Goal: Task Accomplishment & Management: Complete application form

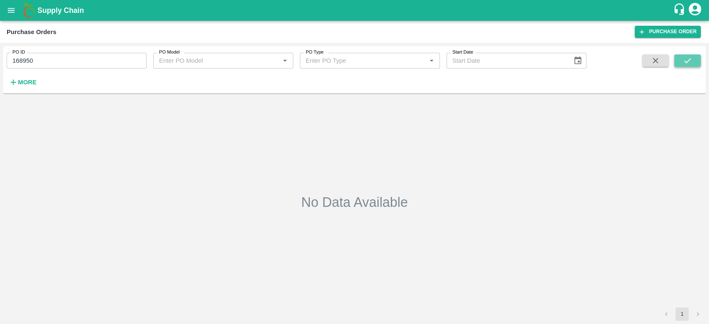
click at [686, 59] on icon "submit" at bounding box center [687, 60] width 9 height 9
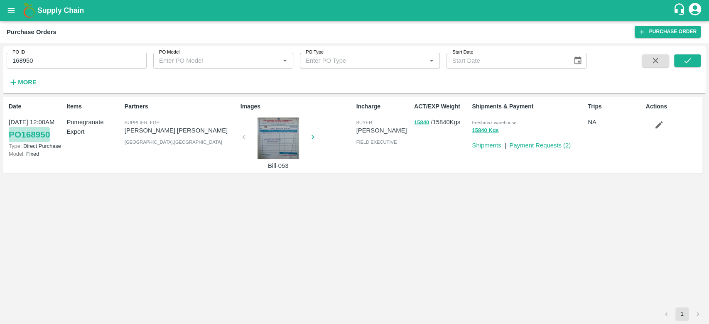
click at [21, 135] on link "PO 168950" at bounding box center [29, 134] width 41 height 15
click at [659, 29] on link "Purchase Order" at bounding box center [667, 32] width 66 height 12
click at [652, 29] on link "Purchase Order" at bounding box center [667, 32] width 66 height 12
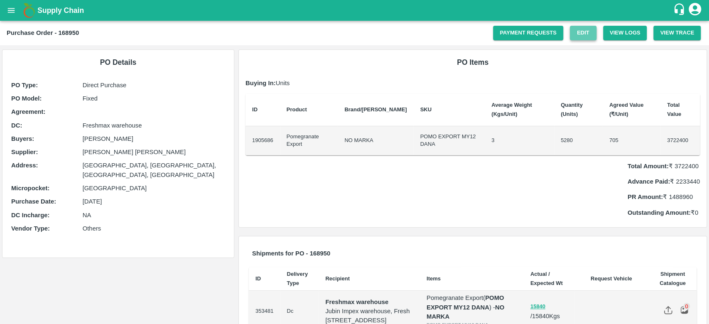
click at [583, 37] on link "Edit" at bounding box center [583, 33] width 27 height 15
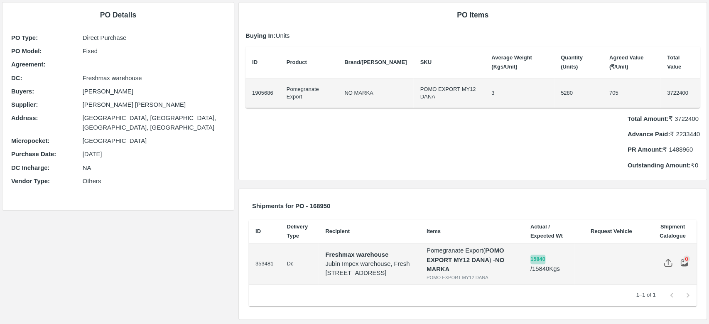
click at [545, 258] on button "15840" at bounding box center [537, 260] width 15 height 10
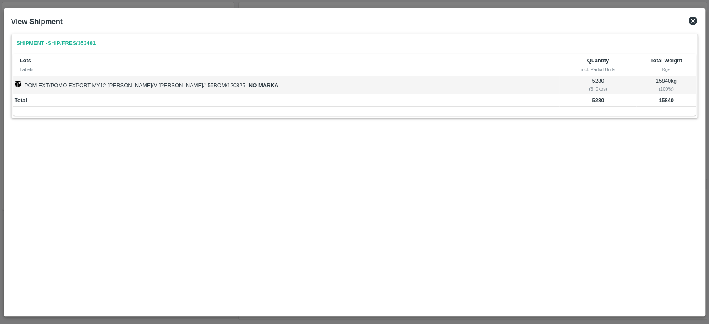
click at [173, 85] on td "POM-EXT/POMO EXPORT MY12 DANA/V-MH-Mohamm/155BOM/120825 - NO MARKA" at bounding box center [286, 85] width 546 height 18
click at [696, 21] on icon at bounding box center [692, 21] width 8 height 8
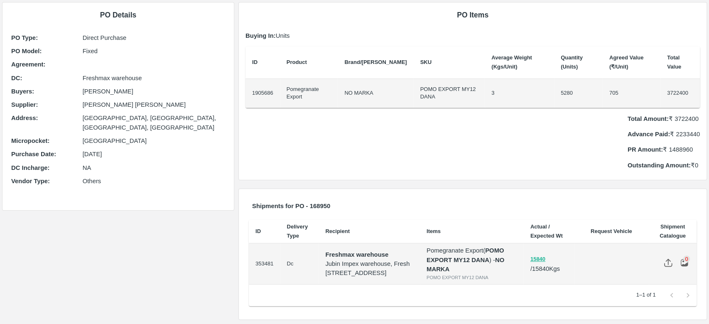
scroll to position [0, 0]
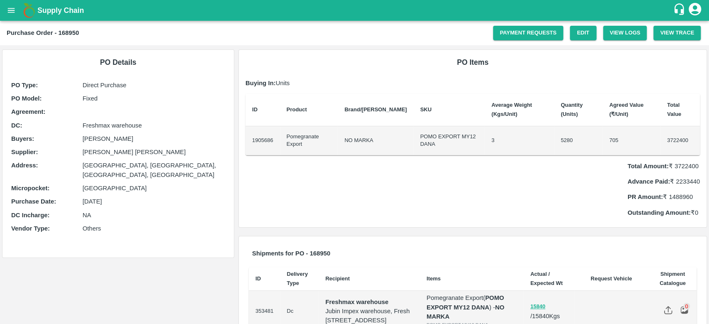
click at [536, 147] on td "3" at bounding box center [519, 140] width 69 height 29
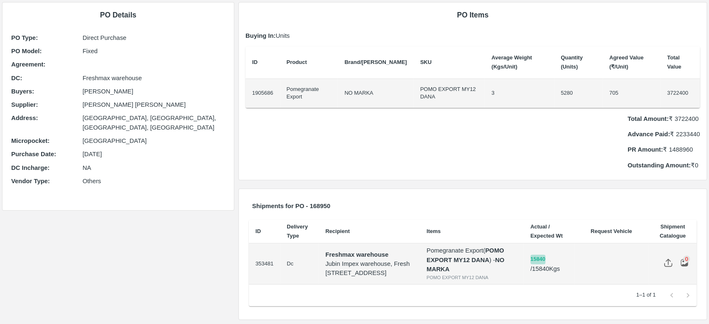
click at [542, 255] on button "15840" at bounding box center [537, 260] width 15 height 10
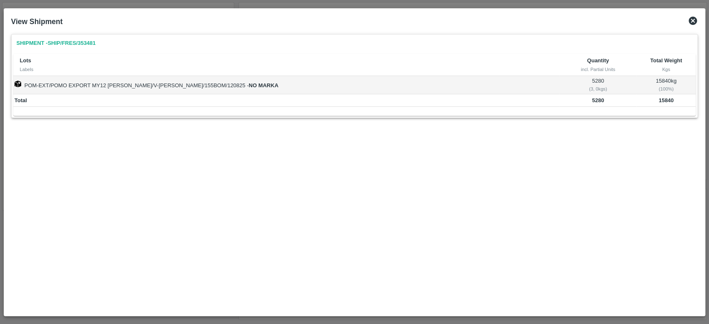
click at [177, 88] on td "POM-EXT/POMO EXPORT MY12 DANA/V-MH-Mohamm/155BOM/120825 - NO MARKA" at bounding box center [286, 85] width 546 height 18
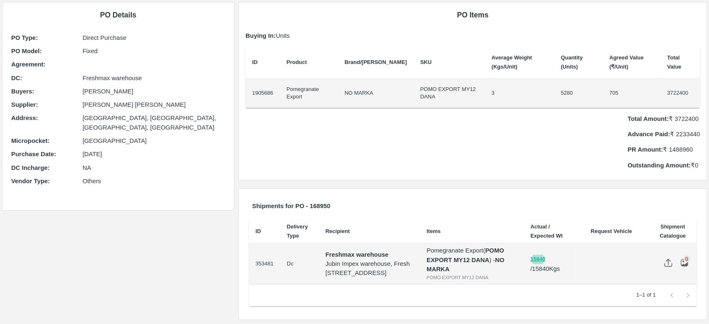
scroll to position [0, 0]
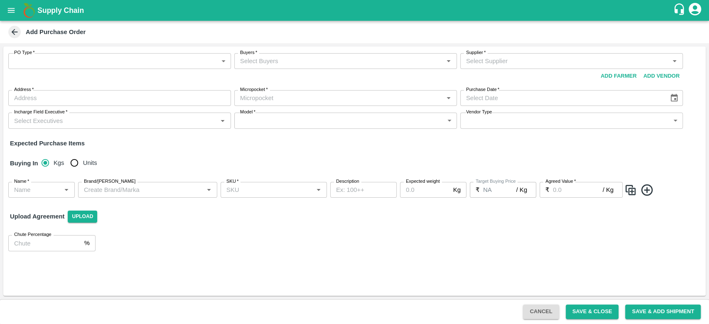
click at [15, 35] on icon at bounding box center [14, 31] width 9 height 9
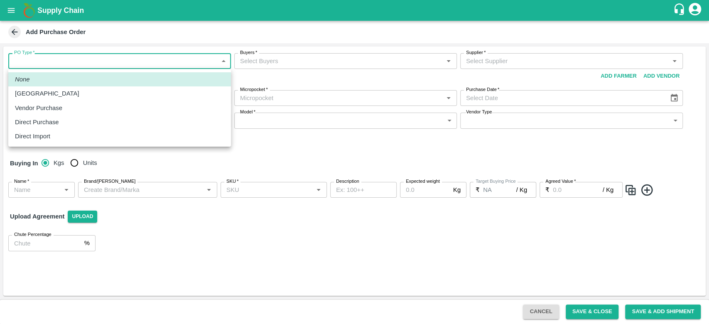
click at [185, 68] on body "Supply Chain Add Purchase Order PO Type   * ​ PO Type Buyers   * Buyers   * Sup…" at bounding box center [354, 162] width 709 height 324
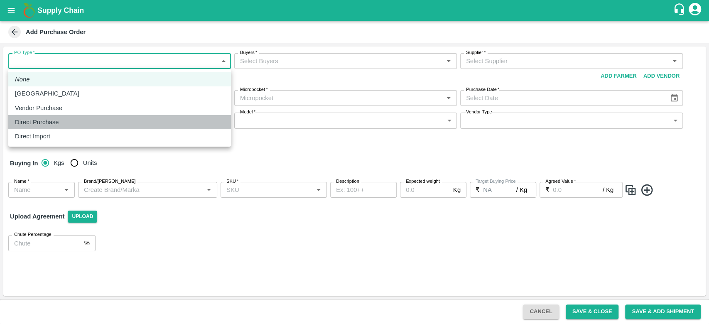
click at [159, 119] on div "Direct Purchase" at bounding box center [119, 122] width 209 height 9
type input "3"
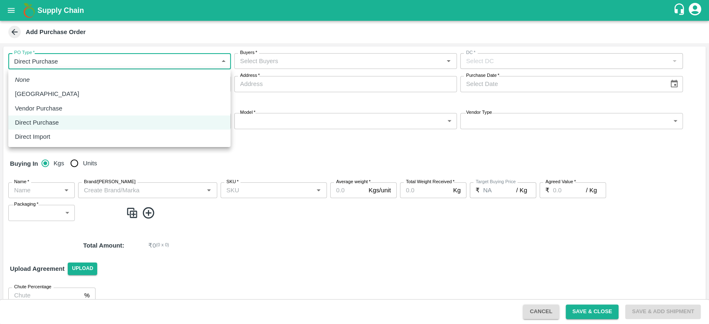
click at [224, 61] on body "Supply Chain Add Purchase Order PO Type   * Direct Purchase 3 PO Type Buyers   …" at bounding box center [354, 162] width 709 height 324
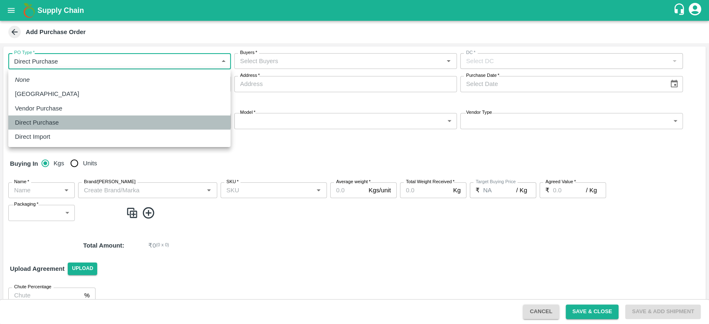
click at [194, 121] on div "Direct Purchase" at bounding box center [119, 122] width 209 height 9
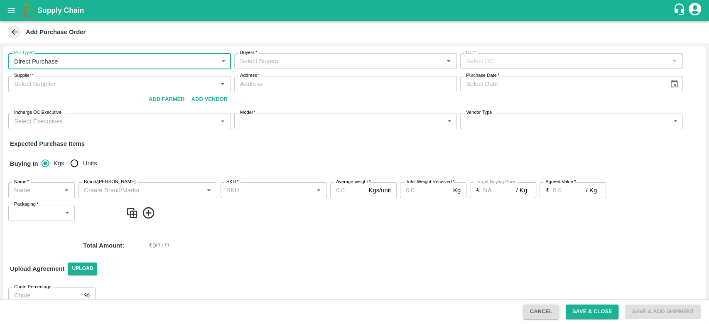
scroll to position [14, 0]
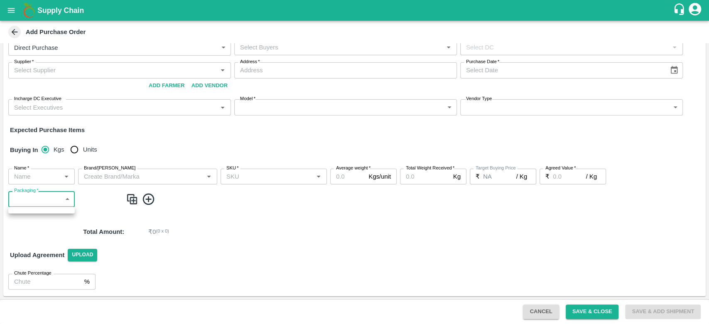
click at [61, 202] on body "Supply Chain Add Purchase Order PO Type   * Direct Purchase 3 PO Type Buyers   …" at bounding box center [354, 162] width 709 height 324
click at [149, 202] on div at bounding box center [354, 162] width 709 height 324
click at [148, 200] on icon at bounding box center [149, 199] width 14 height 14
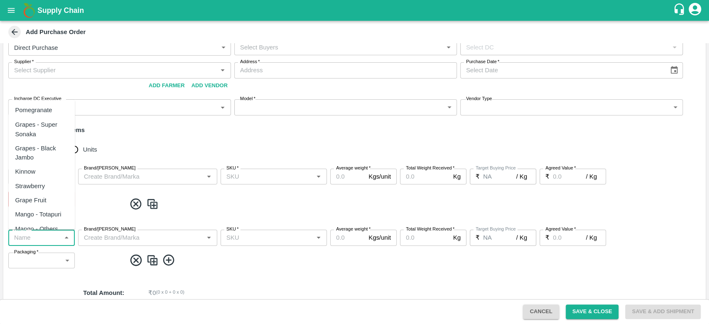
click at [47, 233] on input "Name   *" at bounding box center [35, 237] width 48 height 11
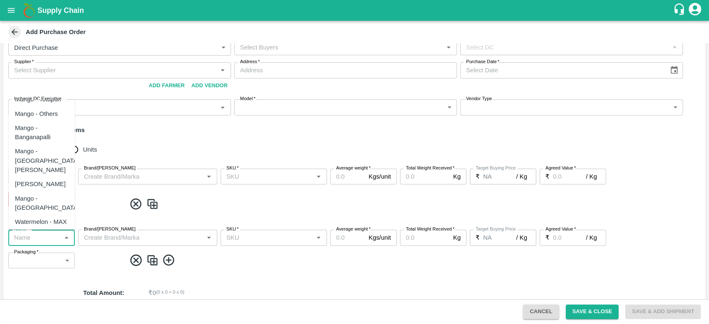
scroll to position [115, 0]
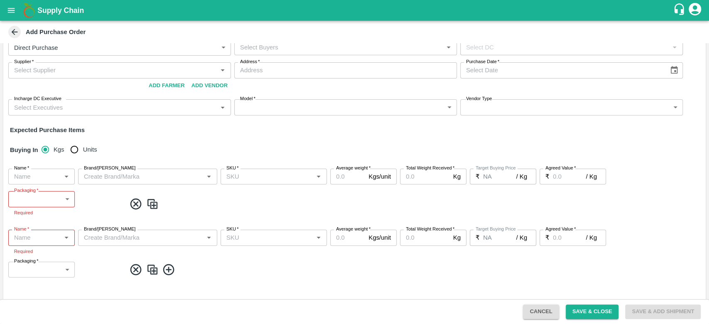
click at [316, 216] on div "Name   * Name   * Brand/Marka Brand/Marka SKU   * SKU   * Average weight   * Kg…" at bounding box center [354, 192] width 702 height 61
click at [137, 201] on icon at bounding box center [135, 203] width 11 height 11
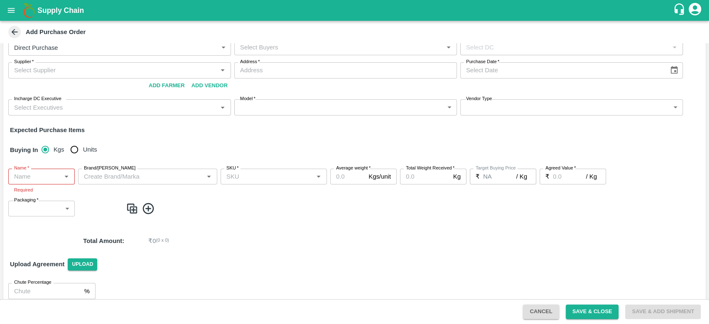
click at [149, 206] on icon at bounding box center [149, 209] width 14 height 14
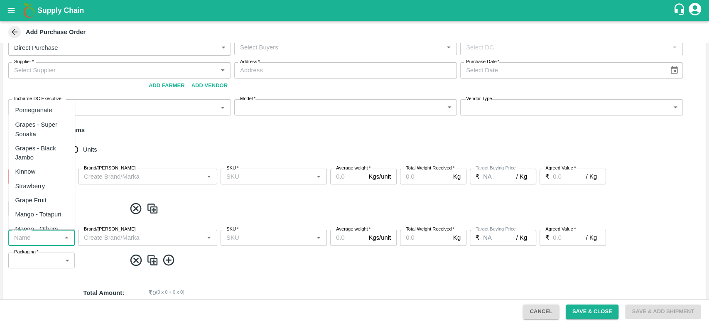
click at [56, 233] on input "Name   *" at bounding box center [35, 237] width 48 height 11
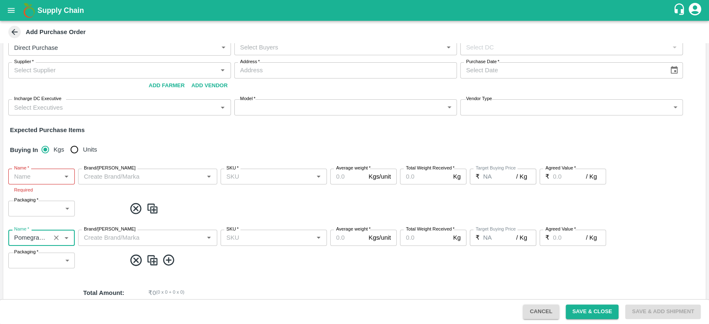
type input "Pomegranate Export"
click at [154, 238] on input "Brand/[PERSON_NAME]" at bounding box center [141, 237] width 120 height 11
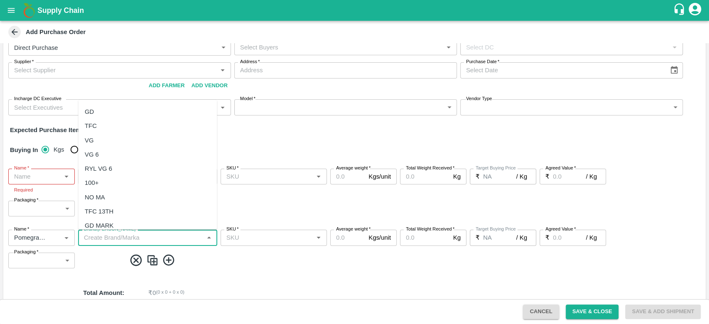
scroll to position [201, 0]
click at [277, 235] on input "SKU   *" at bounding box center [267, 237] width 88 height 11
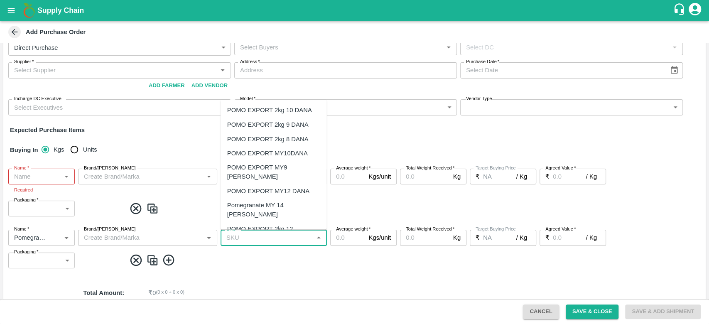
click at [276, 153] on div "POMO EXPORT MY10DANA" at bounding box center [267, 152] width 81 height 9
type input "POMO EXPORT MY10DANA"
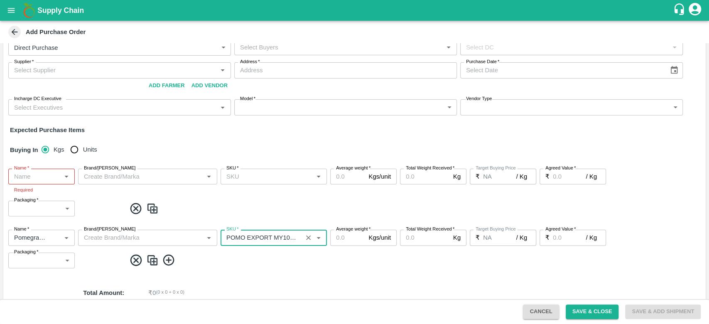
click at [348, 241] on input "Average weight   *" at bounding box center [347, 238] width 35 height 16
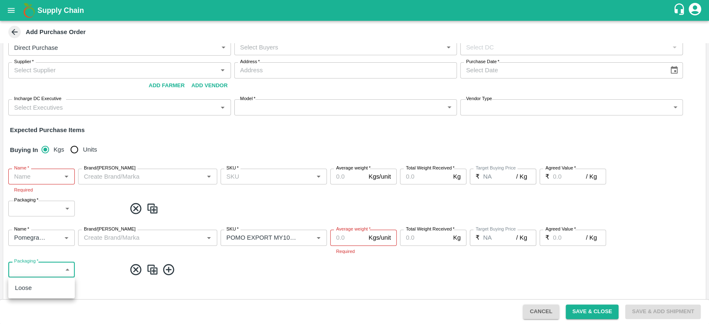
click at [33, 255] on body "Supply Chain Add Purchase Order PO Type   * Direct Purchase 3 PO Type Buyers   …" at bounding box center [354, 162] width 709 height 324
click at [59, 285] on div "Loose" at bounding box center [41, 287] width 53 height 9
type input "258"
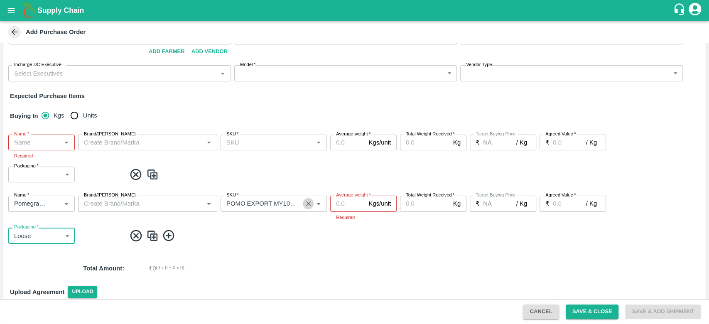
click at [307, 202] on icon "Clear" at bounding box center [308, 203] width 5 height 5
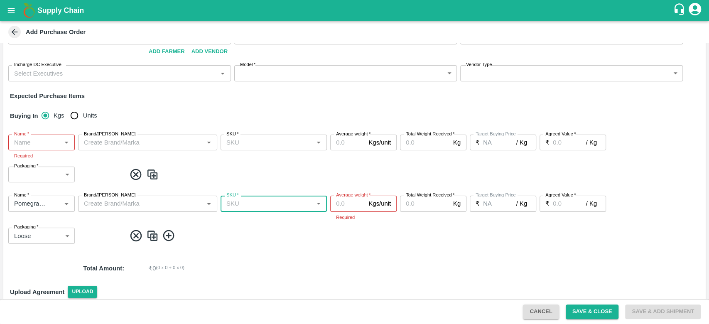
scroll to position [0, 0]
click at [328, 203] on div "Name   * Name   * Brand/Marka Brand/Marka SKU   * SKU   * Required Average weig…" at bounding box center [354, 219] width 702 height 61
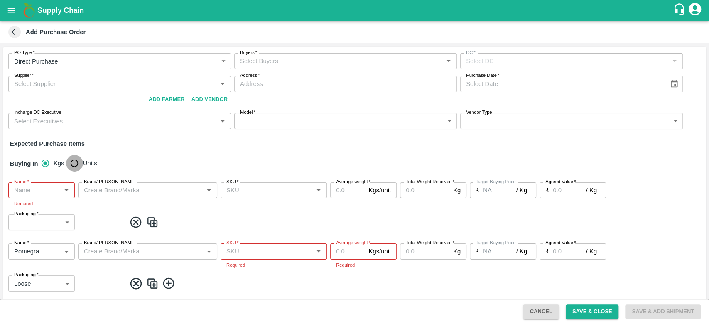
click at [81, 162] on input "Units" at bounding box center [74, 163] width 17 height 17
radio input "true"
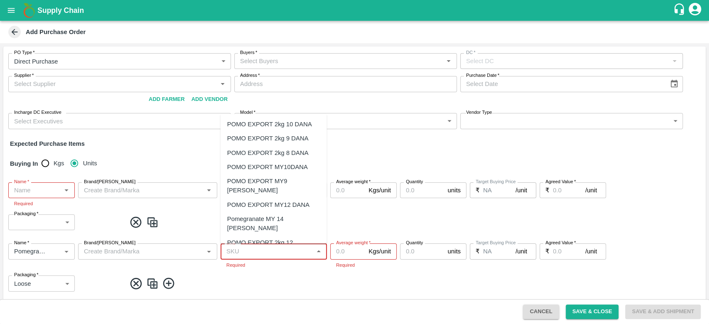
click at [242, 252] on input "SKU   *" at bounding box center [267, 251] width 88 height 11
click at [262, 200] on div "POMO EXPORT MY12 DANA" at bounding box center [268, 204] width 82 height 9
type input "POMO EXPORT MY12 DANA"
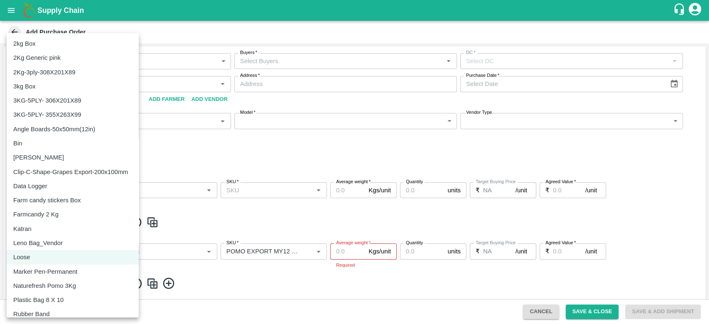
click at [50, 281] on body "Supply Chain Add Purchase Order PO Type   * Direct Purchase 3 PO Type Buyers   …" at bounding box center [354, 162] width 709 height 324
click at [47, 88] on div "3kg Box" at bounding box center [72, 86] width 119 height 9
type input "356"
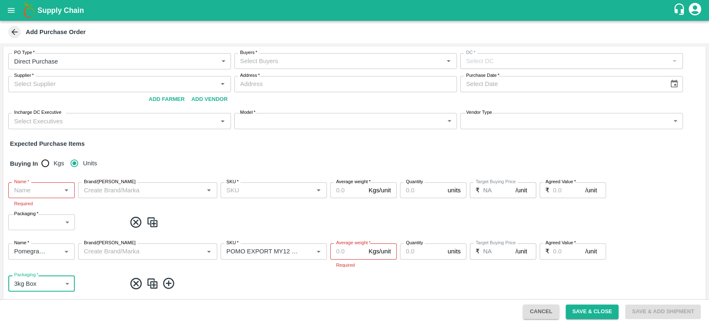
scroll to position [85, 0]
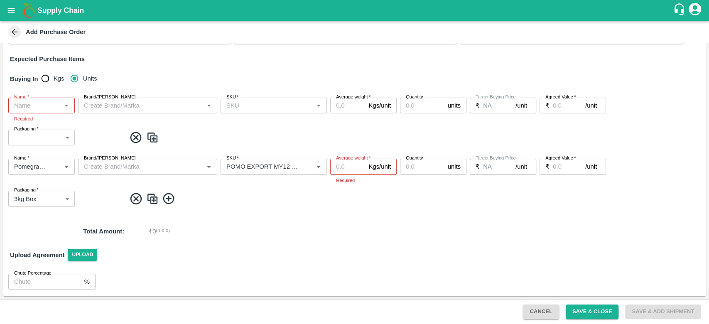
click at [169, 200] on icon at bounding box center [169, 199] width 14 height 14
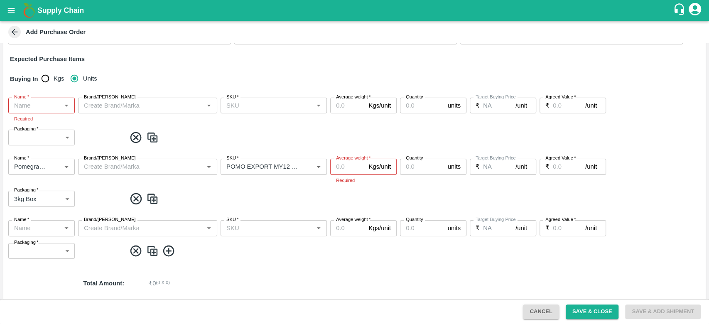
click at [142, 255] on icon at bounding box center [136, 251] width 14 height 14
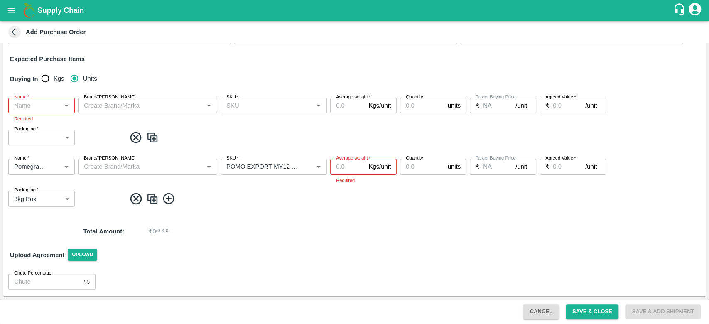
click at [149, 199] on img at bounding box center [152, 199] width 12 height 14
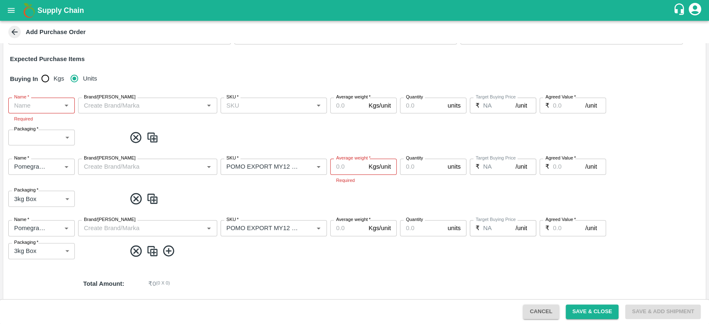
click at [135, 198] on icon at bounding box center [135, 198] width 11 height 11
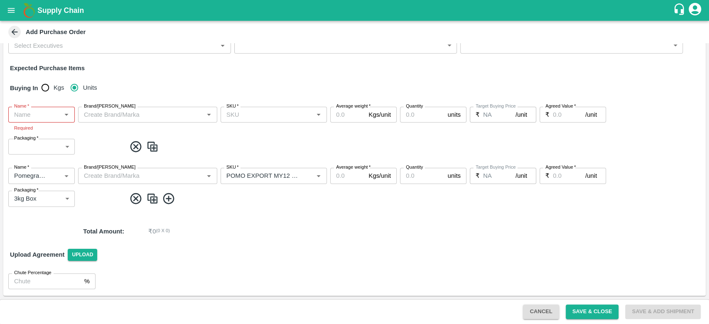
scroll to position [75, 0]
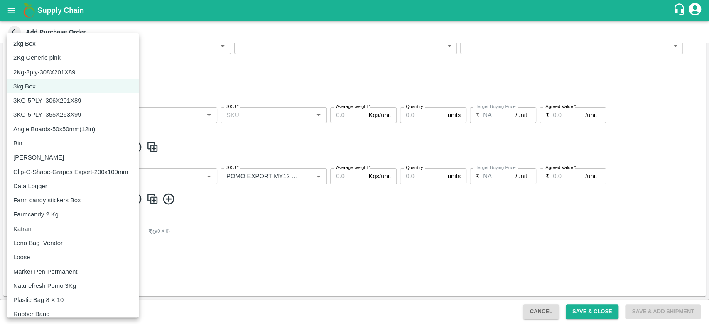
click at [60, 199] on body "Supply Chain Add Purchase Order PO Type   * Direct Purchase 3 PO Type Buyers   …" at bounding box center [354, 162] width 709 height 324
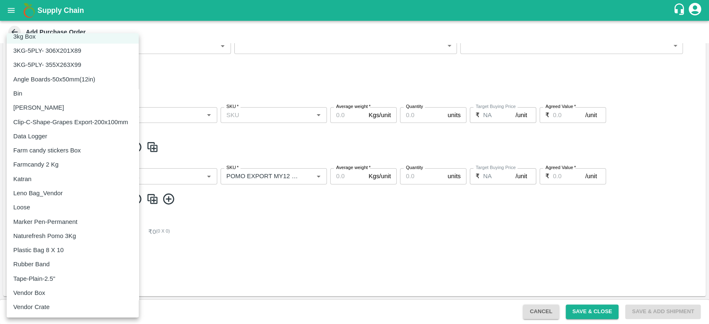
scroll to position [0, 0]
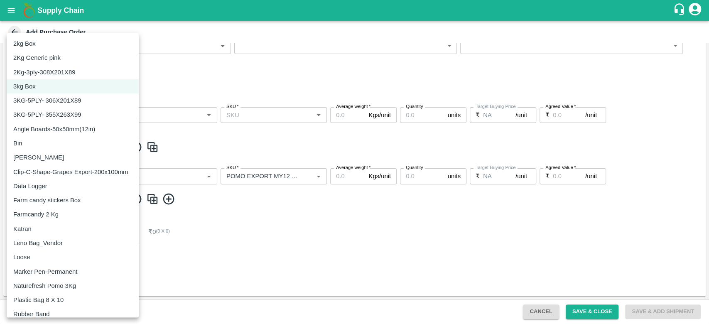
click at [230, 246] on div at bounding box center [354, 162] width 709 height 324
click at [45, 194] on body "Supply Chain Add Purchase Order PO Type   * Direct Purchase 3 PO Type Buyers   …" at bounding box center [354, 162] width 709 height 324
click at [226, 227] on div at bounding box center [354, 162] width 709 height 324
click at [53, 199] on body "Supply Chain Add Purchase Order PO Type   * Direct Purchase 3 PO Type Buyers   …" at bounding box center [354, 162] width 709 height 324
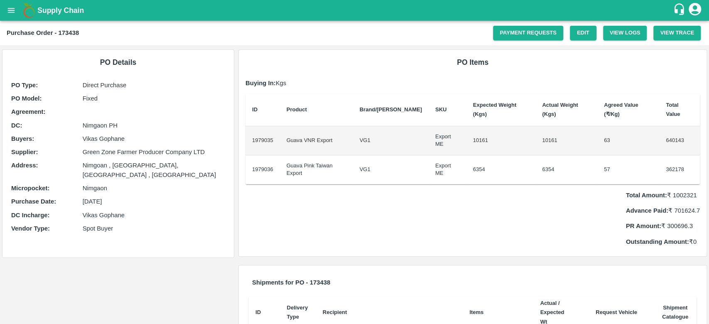
scroll to position [86, 0]
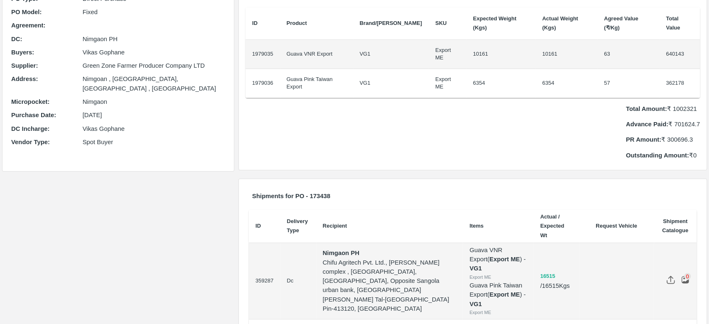
click at [544, 272] on button "16515" at bounding box center [547, 277] width 15 height 10
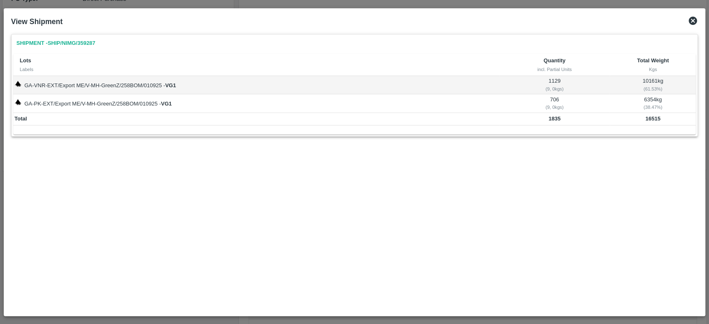
click at [140, 87] on td "GA-VNR-EXT/Export ME/V-MH-GreenZ/258BOM/010925 - VG1" at bounding box center [256, 85] width 486 height 18
copy td "258BOM"
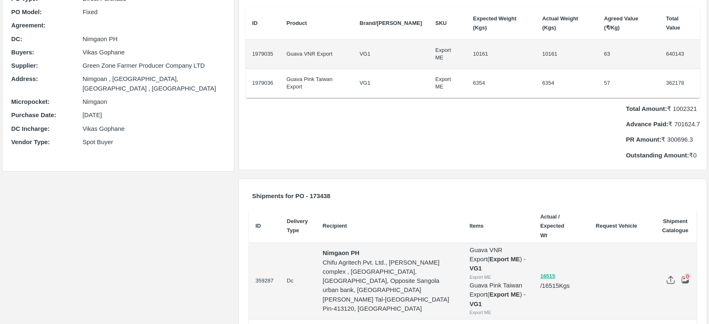
click at [485, 319] on div "1–1 of 1" at bounding box center [473, 330] width 448 height 22
